Goal: Find contact information

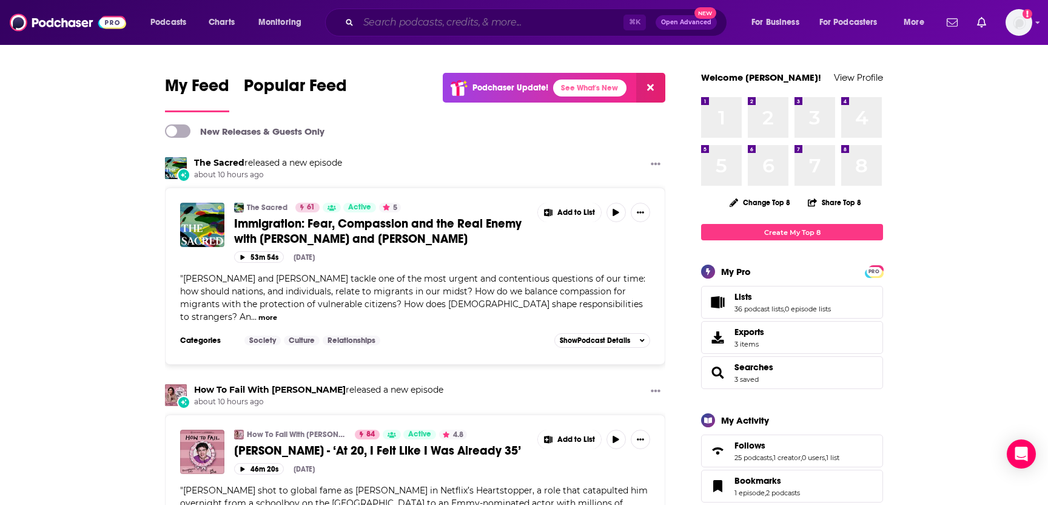
click at [506, 29] on input "Search podcasts, credits, & more..." at bounding box center [490, 22] width 265 height 19
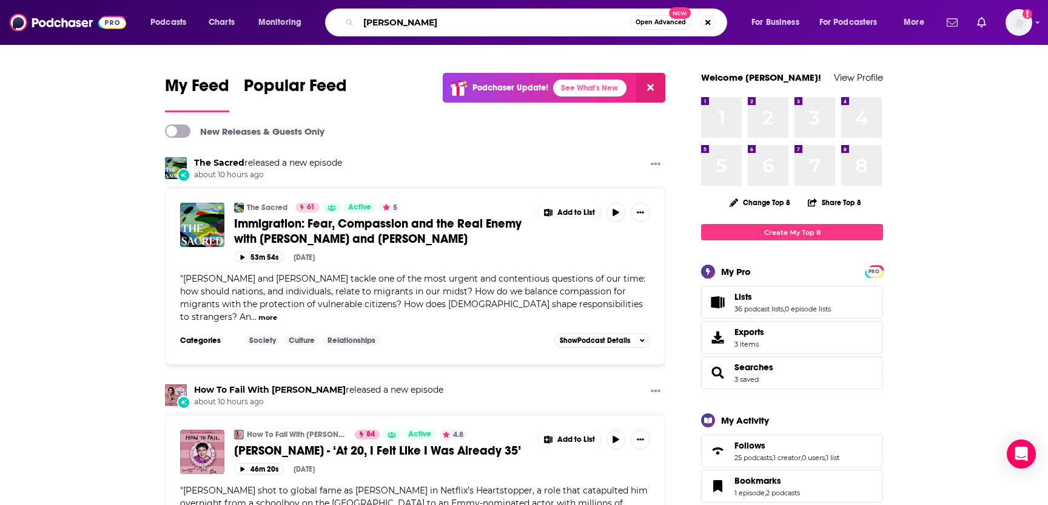
type input "[PERSON_NAME]"
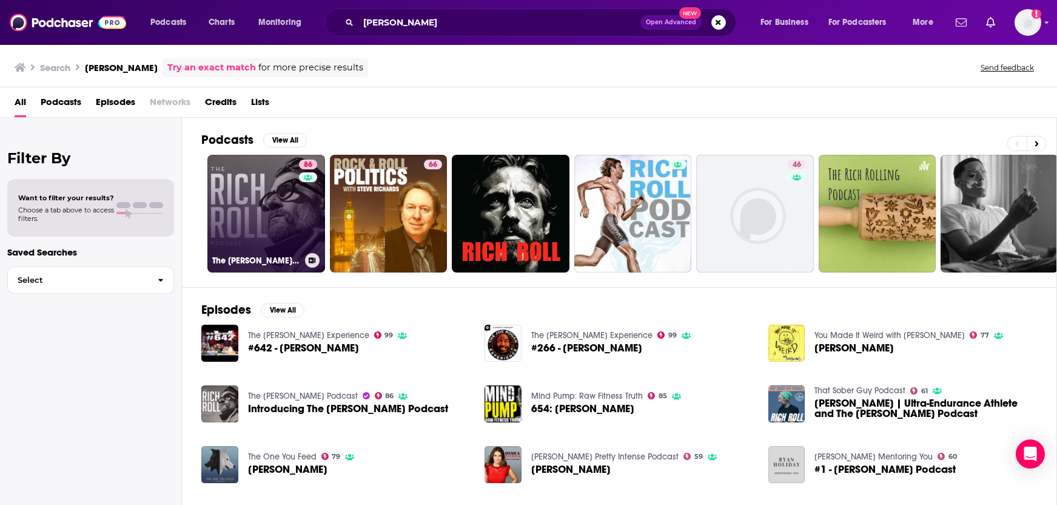
click at [267, 235] on link "86 The [PERSON_NAME] Podcast" at bounding box center [266, 214] width 118 height 118
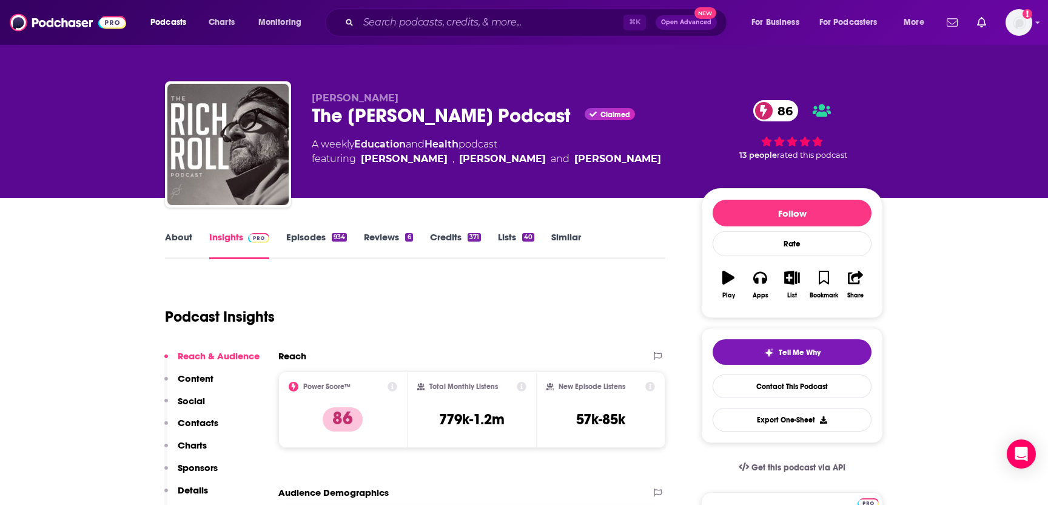
click at [212, 423] on p "Contacts" at bounding box center [198, 423] width 41 height 12
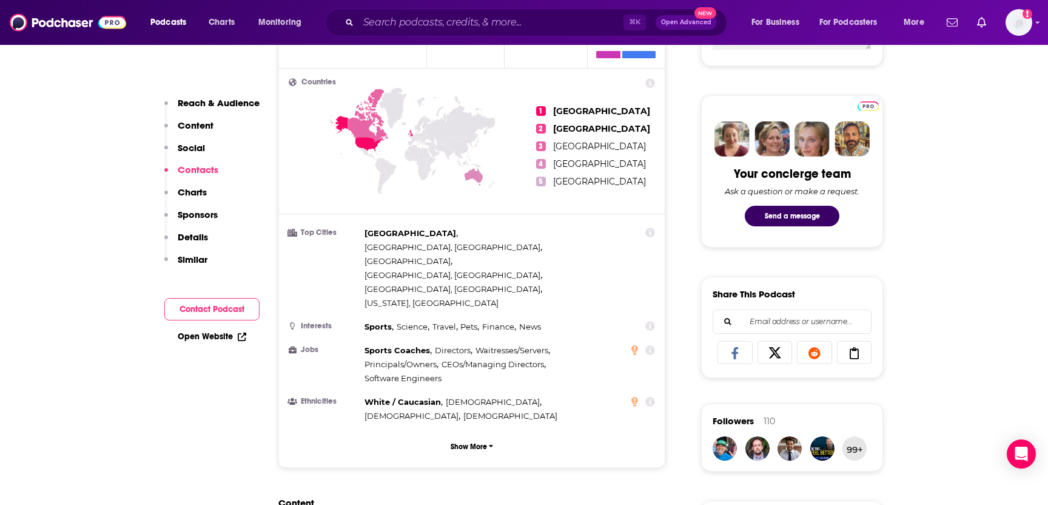
scroll to position [1152, 0]
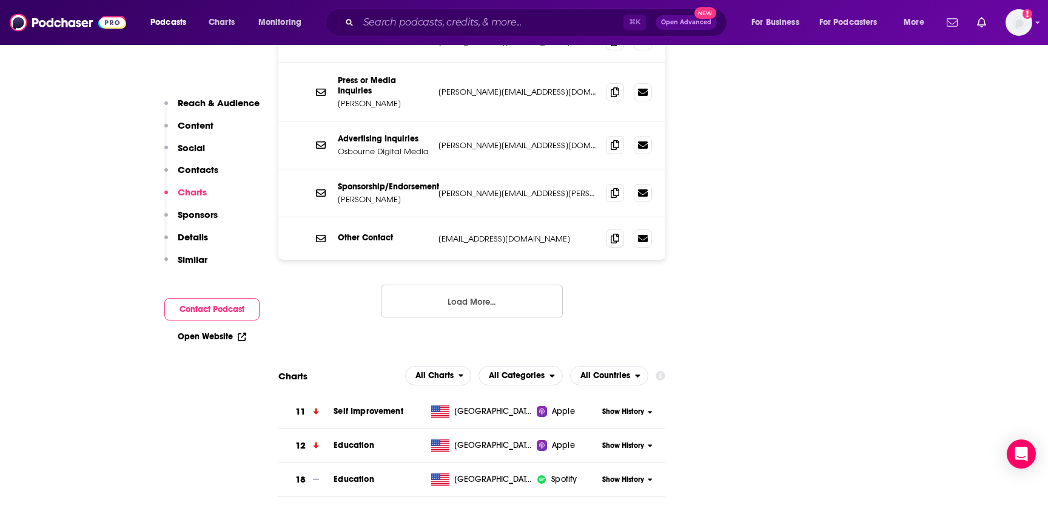
scroll to position [1615, 0]
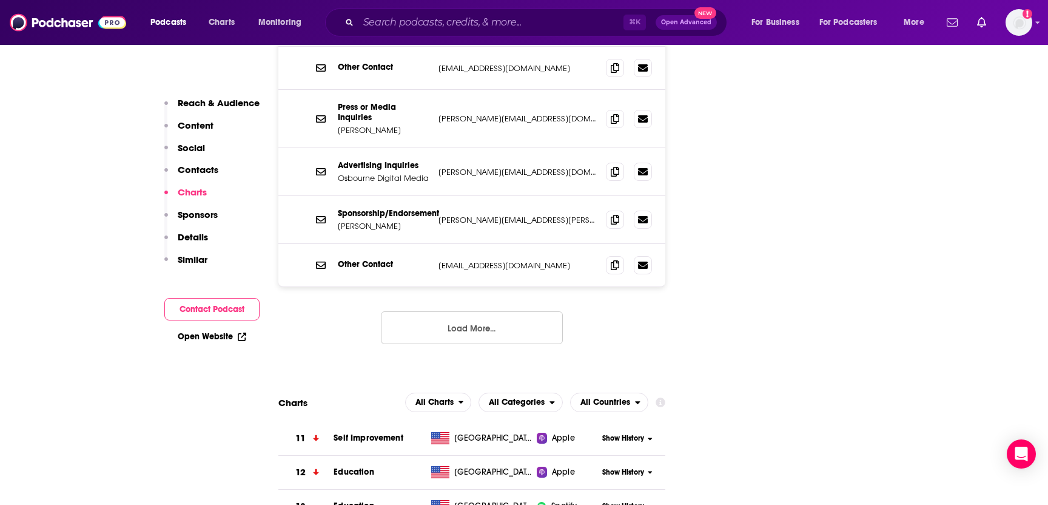
click at [465, 311] on button "Load More..." at bounding box center [472, 327] width 182 height 33
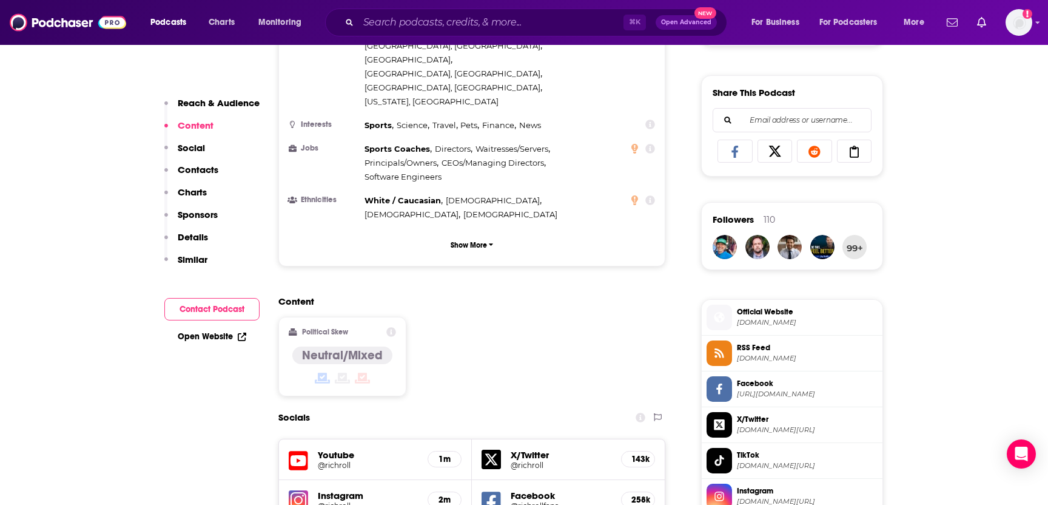
scroll to position [714, 0]
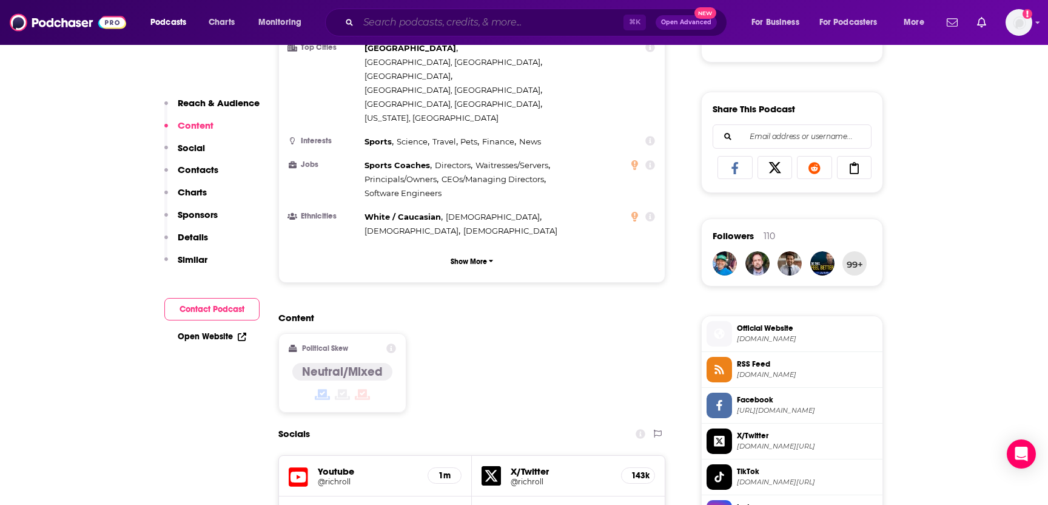
click at [395, 25] on input "Search podcasts, credits, & more..." at bounding box center [490, 22] width 265 height 19
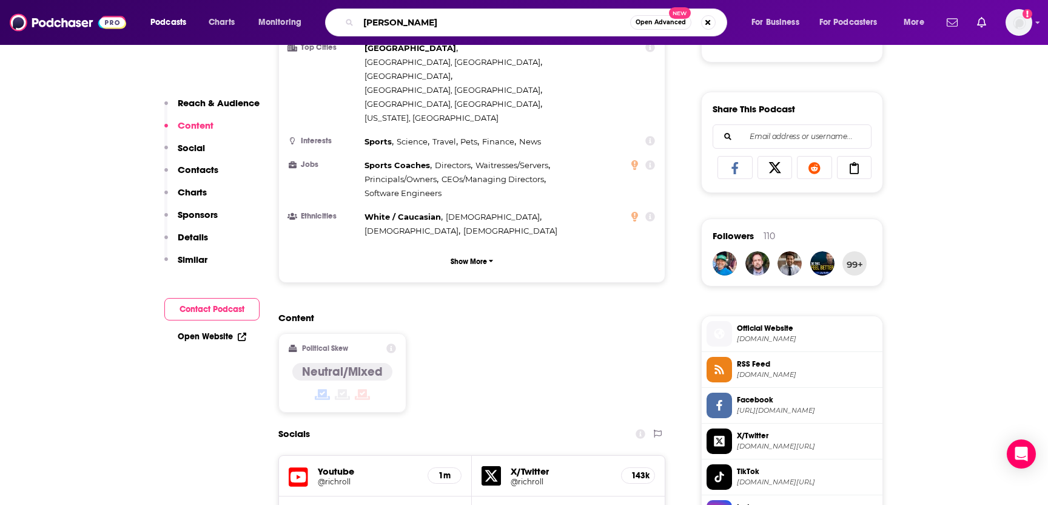
type input "[PERSON_NAME]"
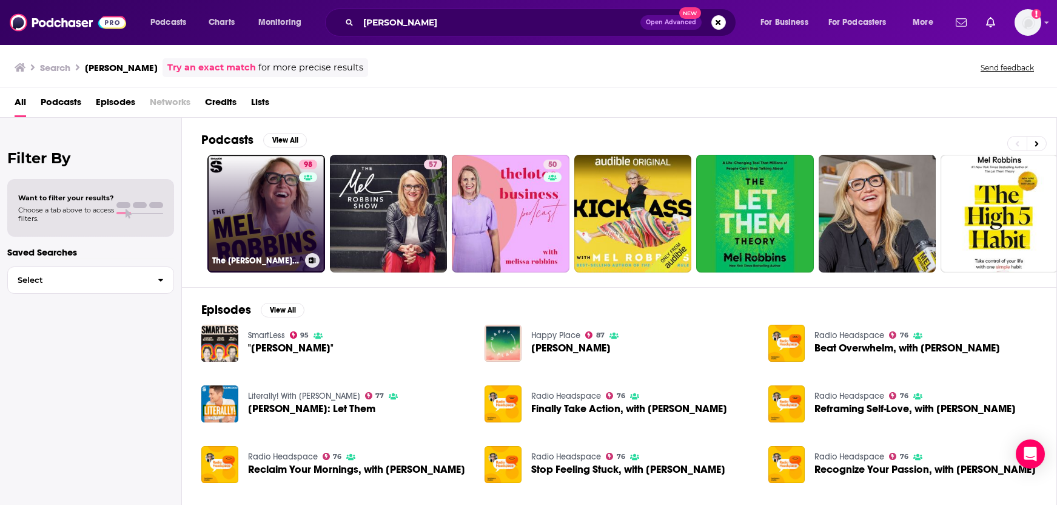
click at [260, 244] on link "98 The [PERSON_NAME] Podcast" at bounding box center [266, 214] width 118 height 118
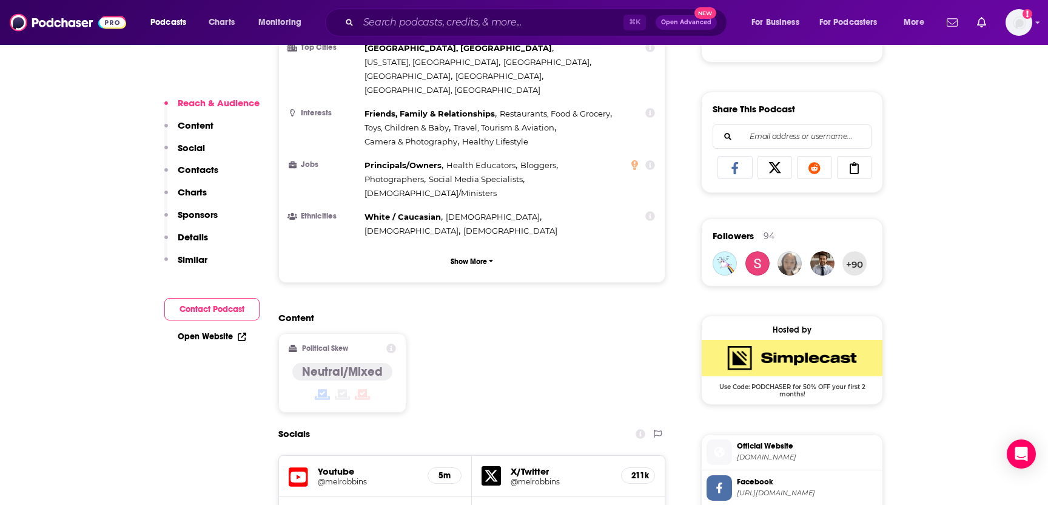
scroll to position [831, 0]
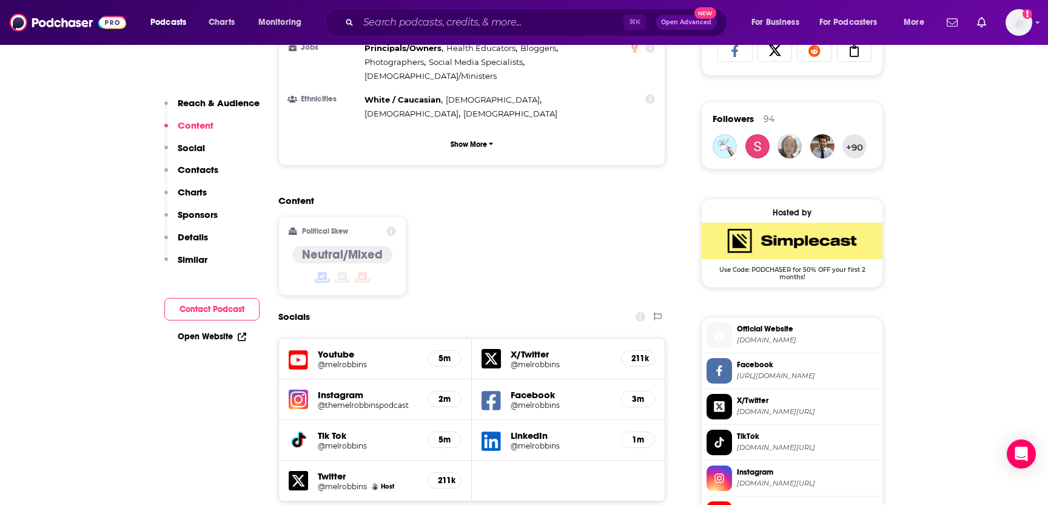
click at [214, 169] on p "Contacts" at bounding box center [198, 170] width 41 height 12
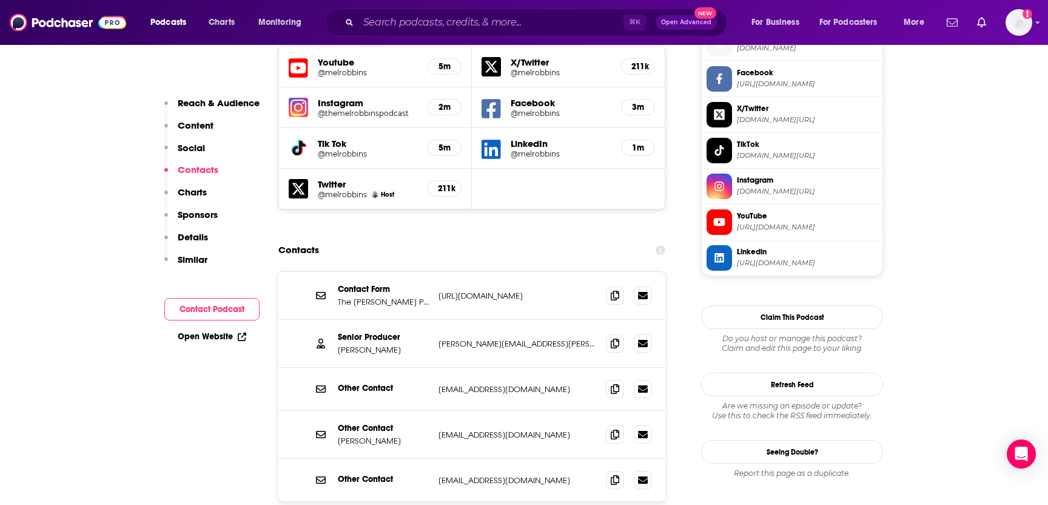
scroll to position [1123, 0]
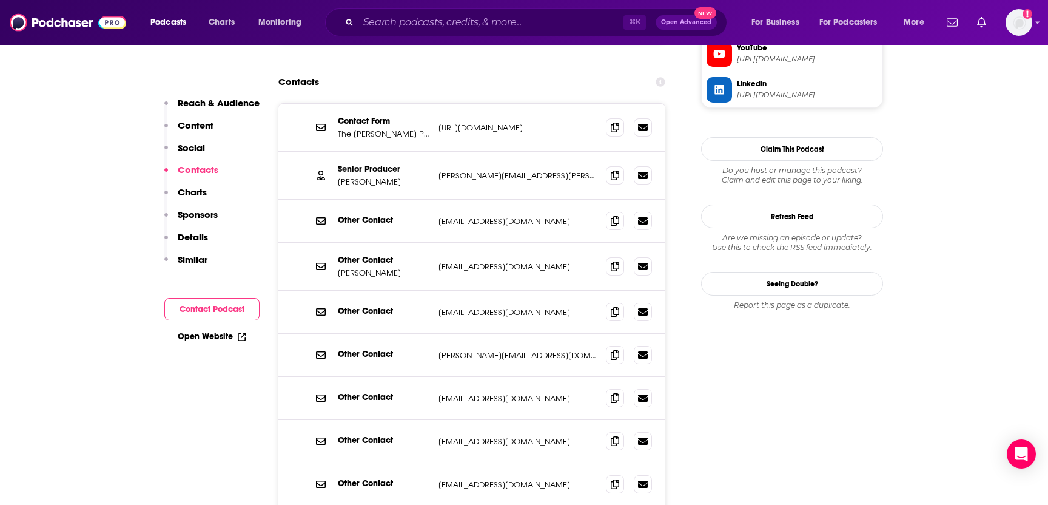
scroll to position [1300, 0]
